Goal: Transaction & Acquisition: Purchase product/service

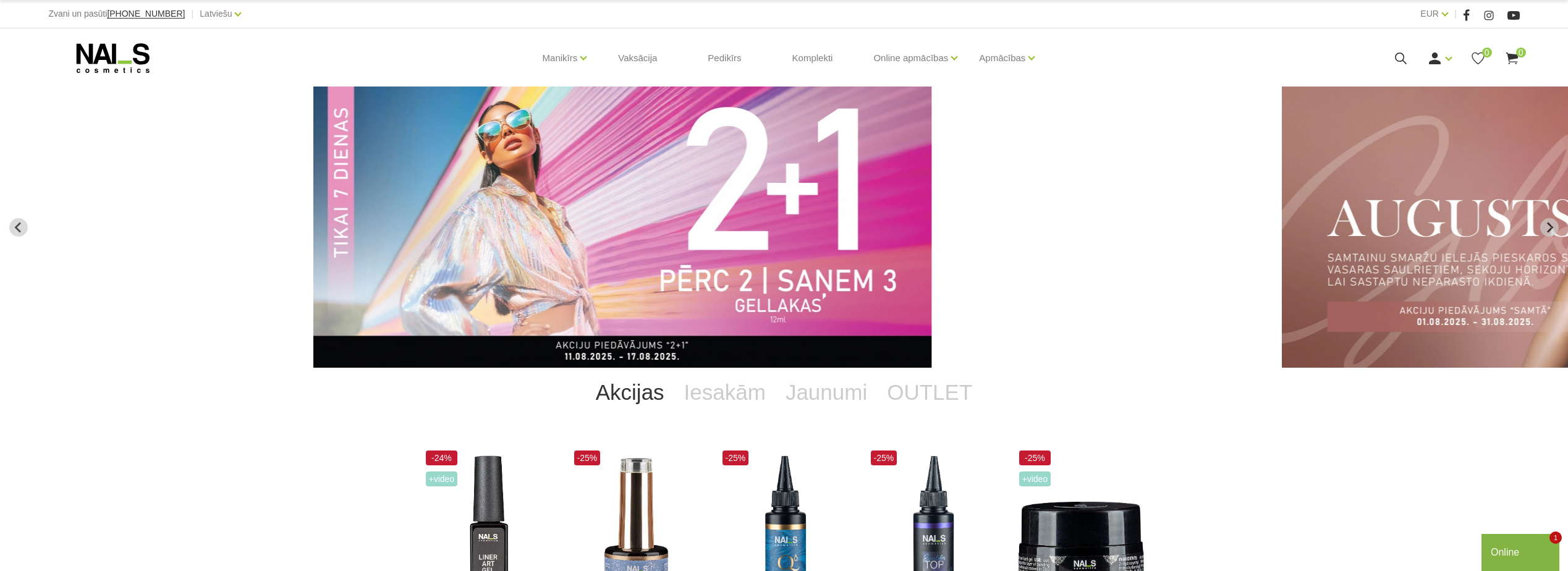
click at [1403, 57] on icon at bounding box center [1400, 58] width 15 height 15
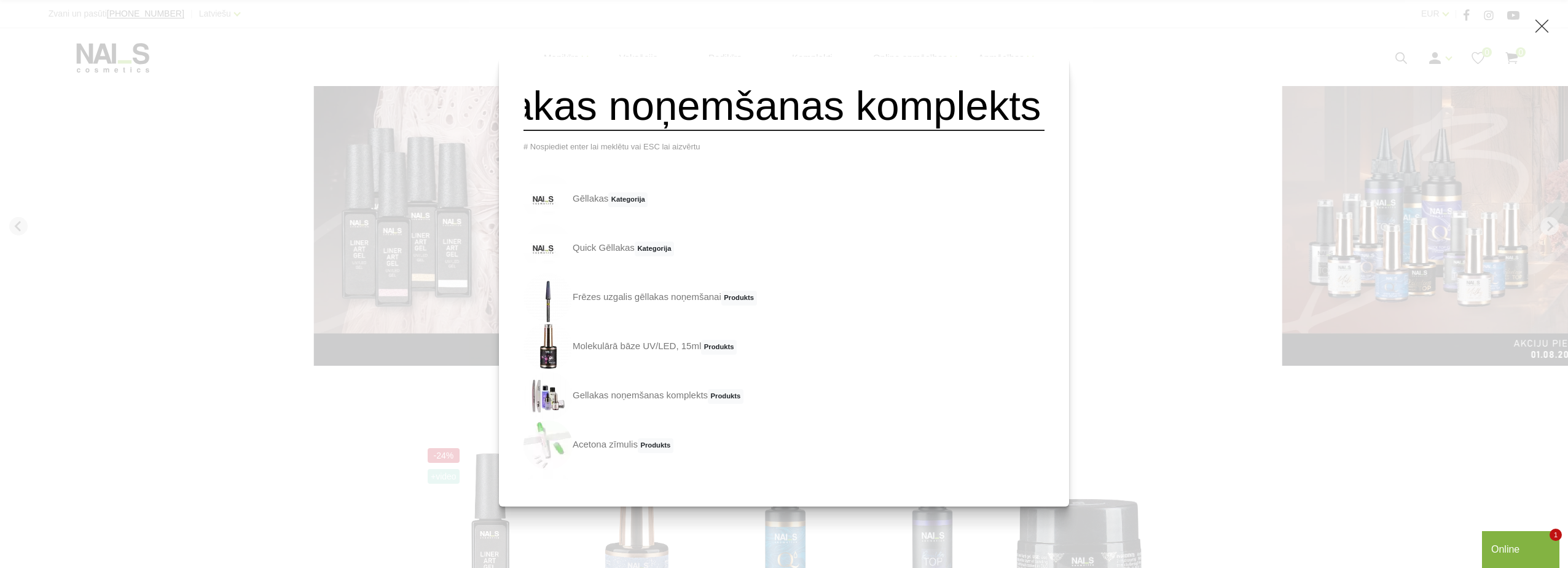
scroll to position [0, 119]
type input "gēllakas noņemšanas komplekts"
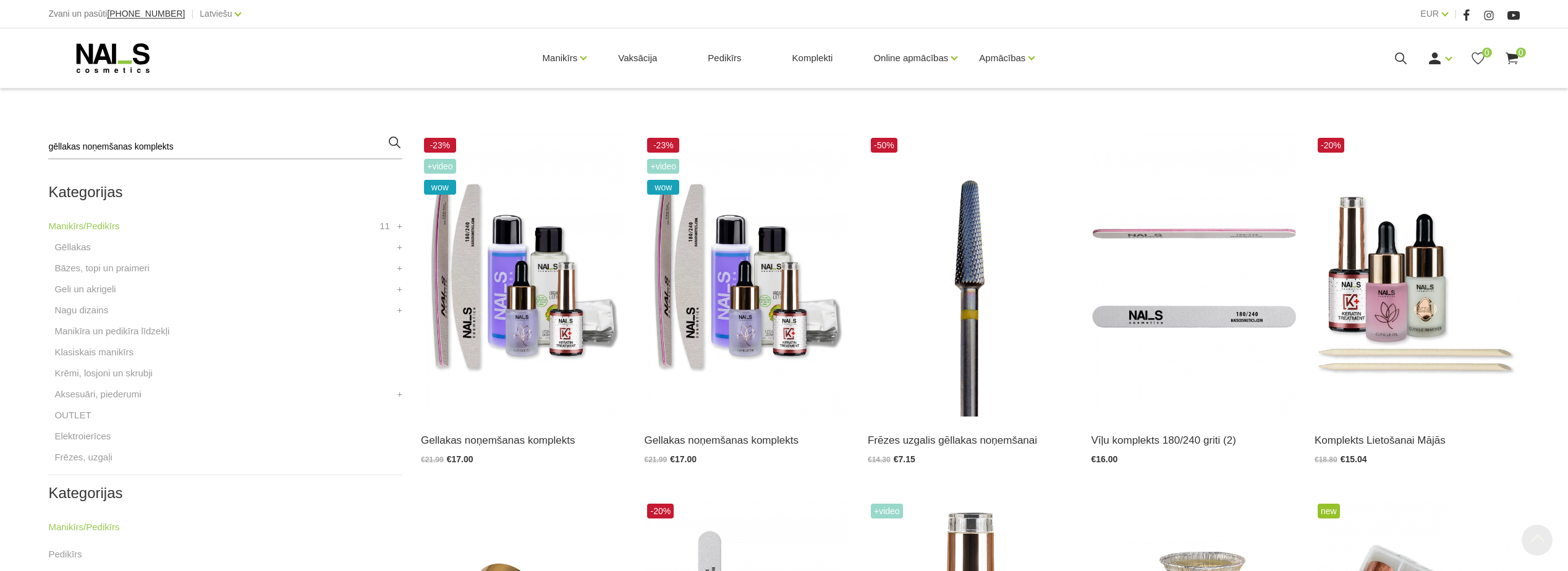
scroll to position [309, 0]
